Goal: Go to known website: Go to known website

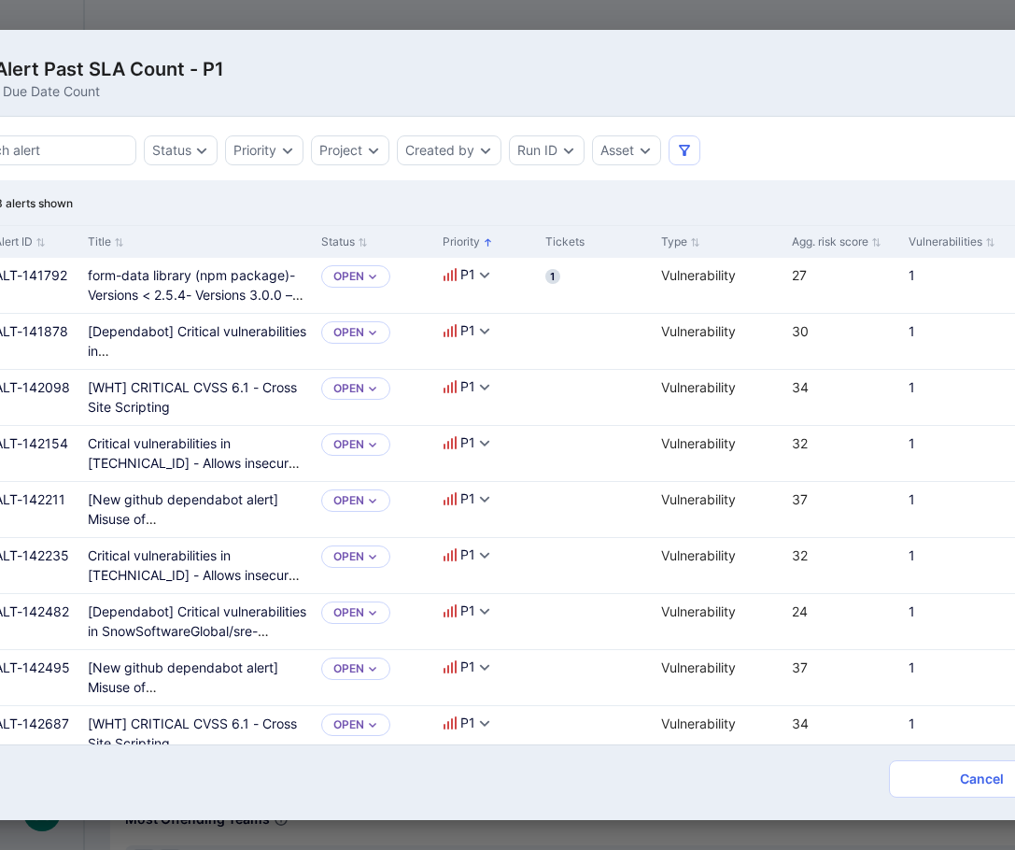
scroll to position [571, 0]
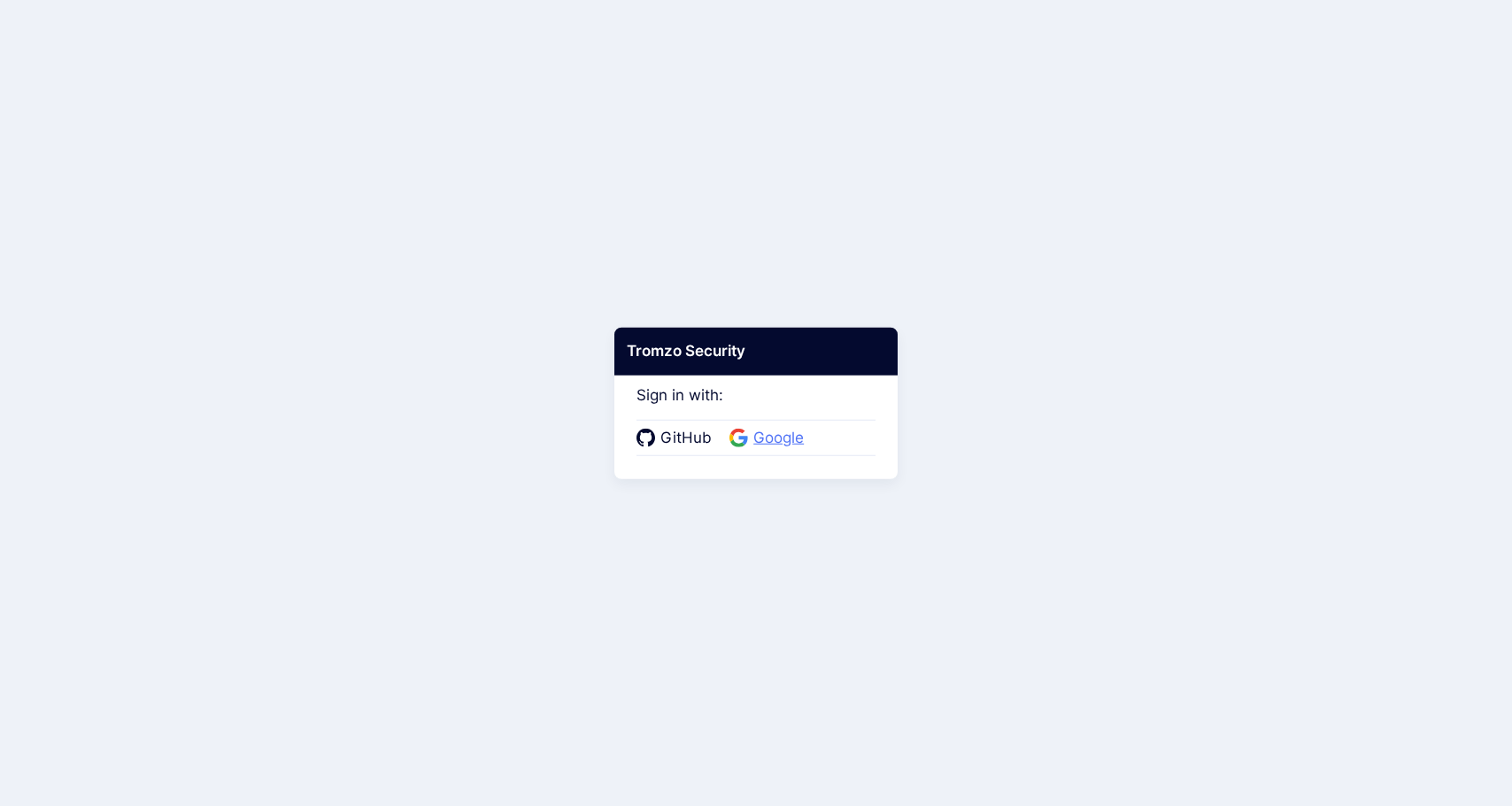
click at [786, 438] on span "Google" at bounding box center [778, 438] width 61 height 23
